Goal: Information Seeking & Learning: Learn about a topic

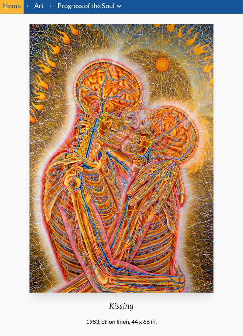
scroll to position [33, 0]
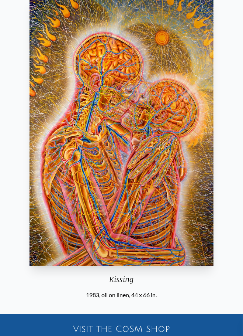
scroll to position [57, 0]
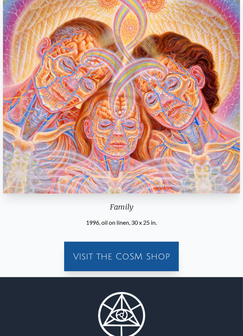
click at [75, 246] on div "Visit the CoSM Shop" at bounding box center [121, 256] width 109 height 24
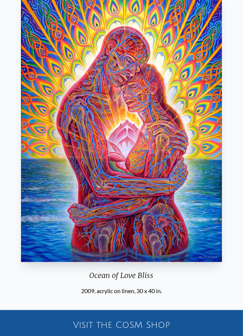
scroll to position [33, 0]
